Goal: Information Seeking & Learning: Learn about a topic

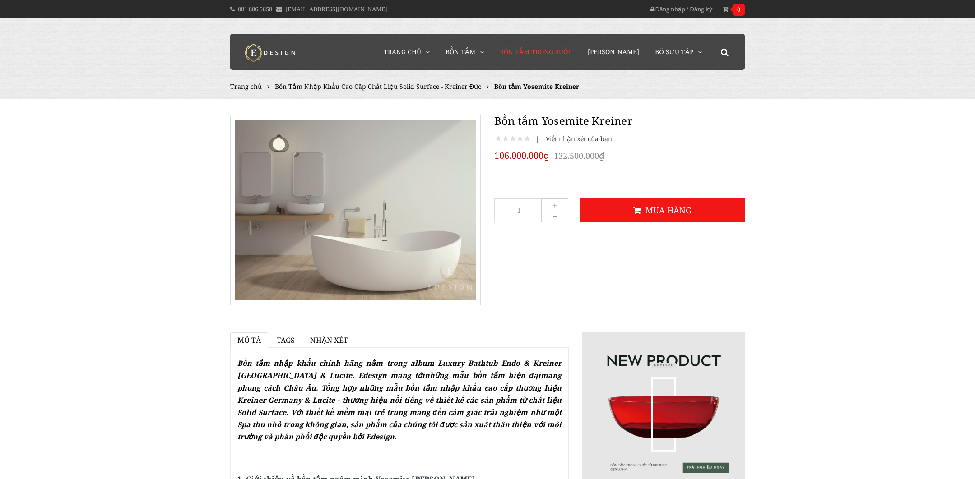
click at [564, 51] on span "Bồn Tắm Trong Suốt" at bounding box center [536, 51] width 72 height 9
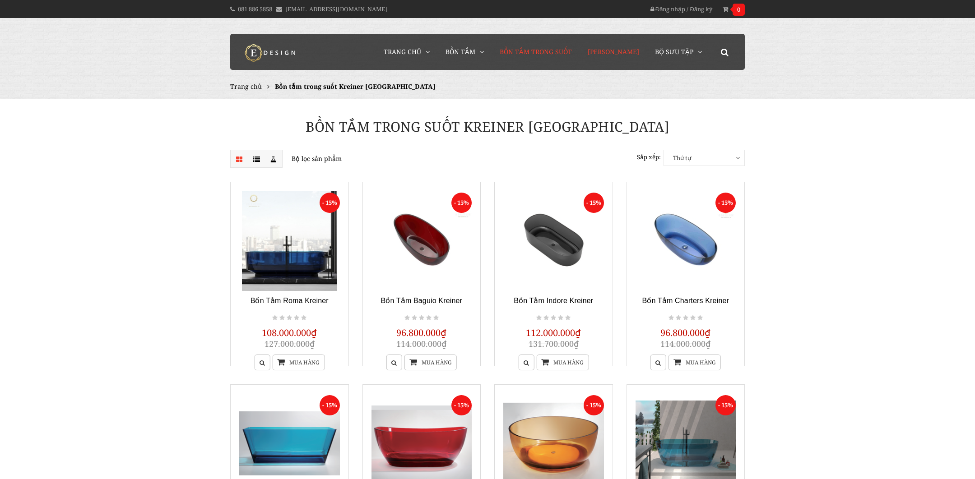
click at [628, 50] on span "[PERSON_NAME]" at bounding box center [613, 51] width 51 height 9
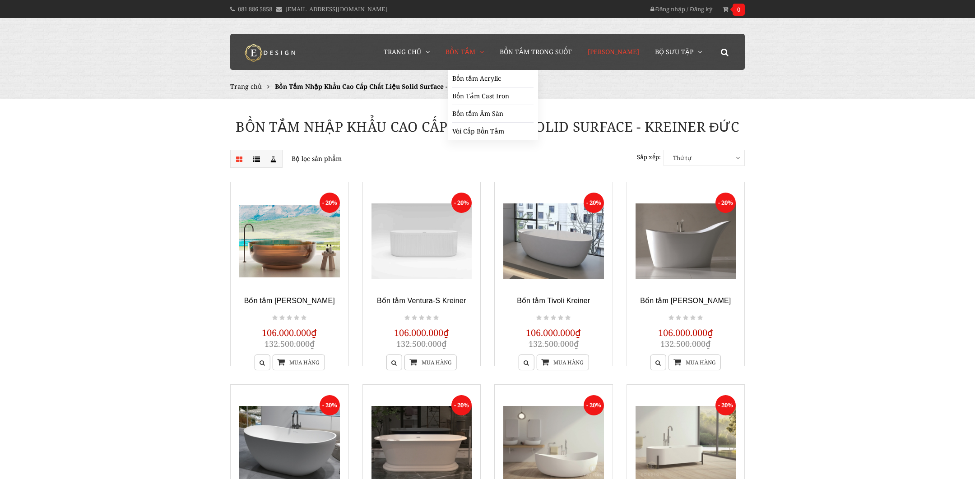
click at [475, 49] on span "Bồn Tắm" at bounding box center [461, 51] width 30 height 9
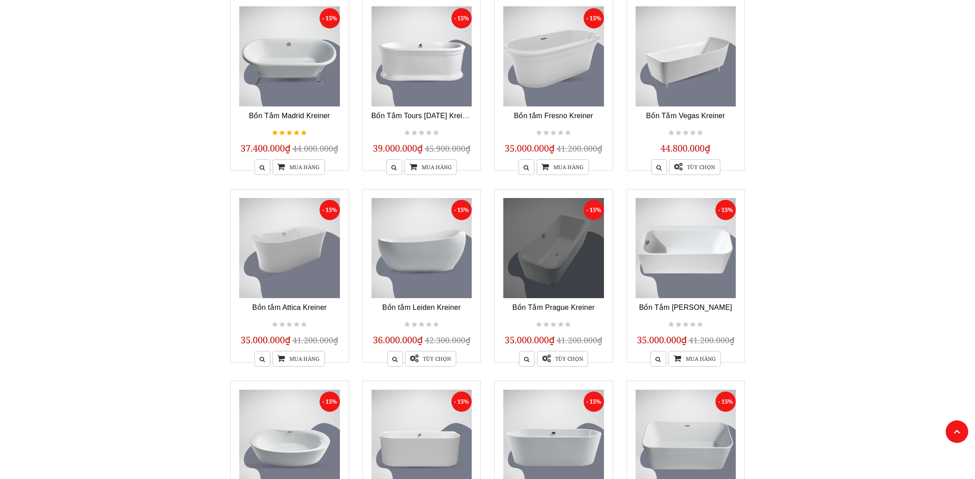
scroll to position [596, 0]
